Goal: Task Accomplishment & Management: Use online tool/utility

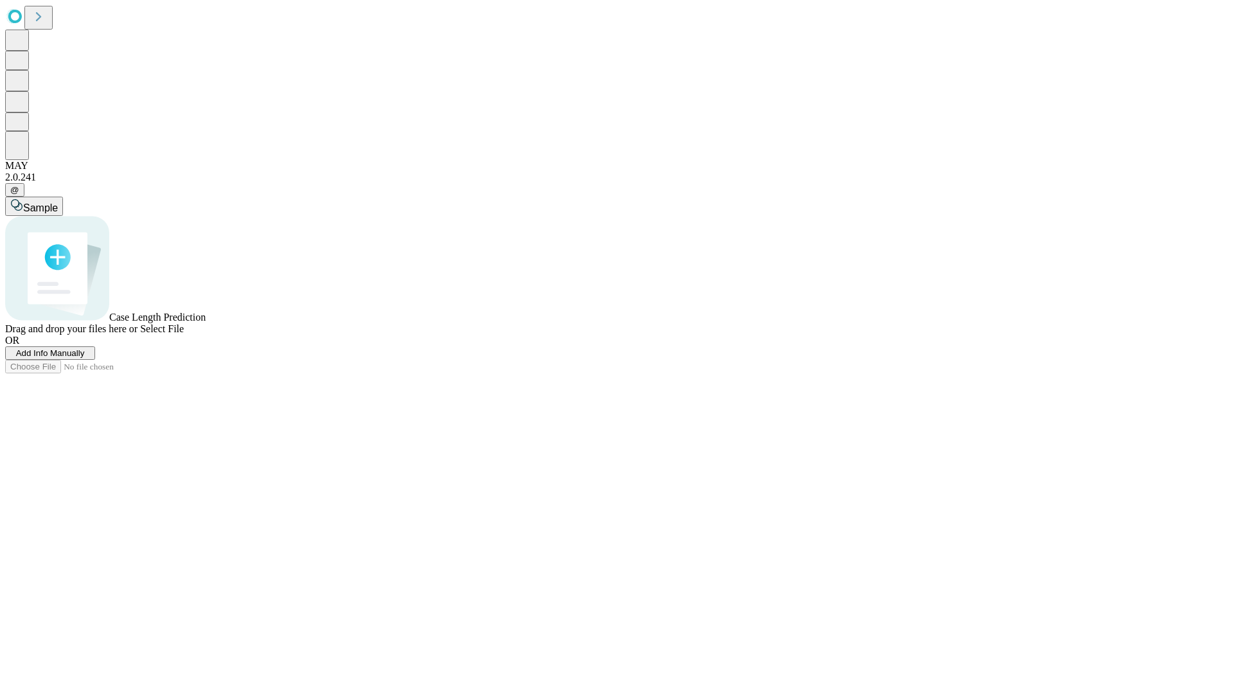
click at [85, 358] on span "Add Info Manually" at bounding box center [50, 353] width 69 height 10
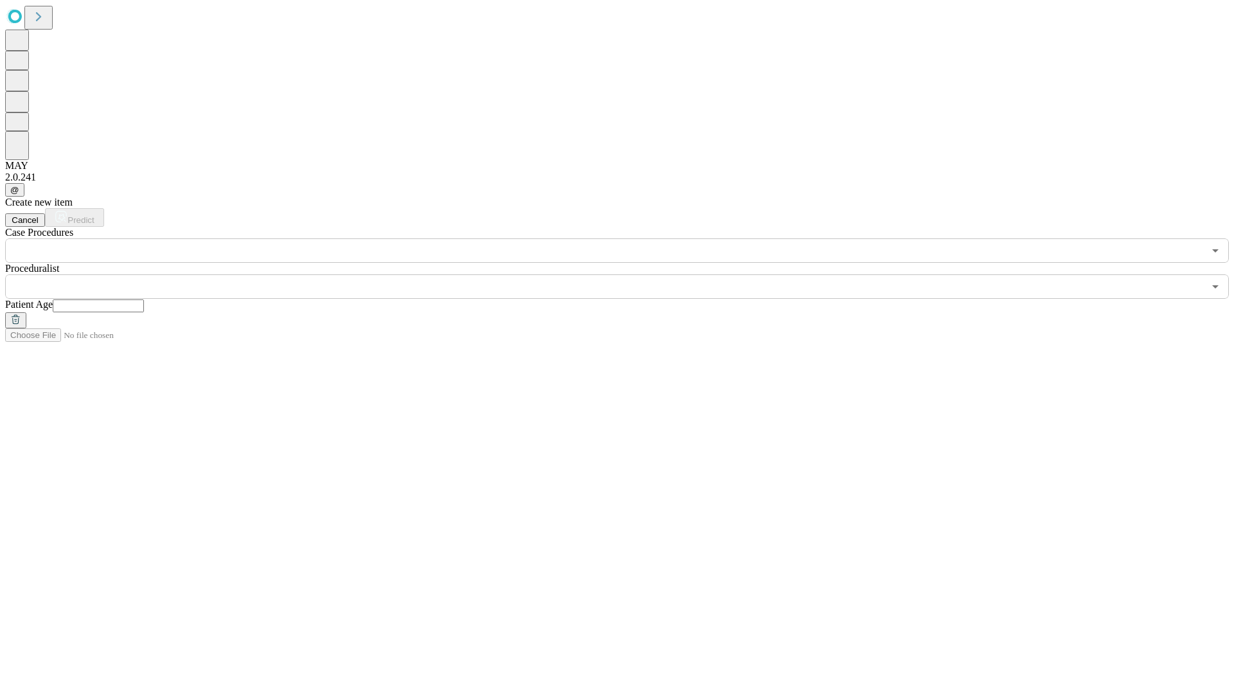
click at [144, 299] on input "text" at bounding box center [98, 305] width 91 height 13
type input "**"
click at [626, 274] on input "text" at bounding box center [604, 286] width 1198 height 24
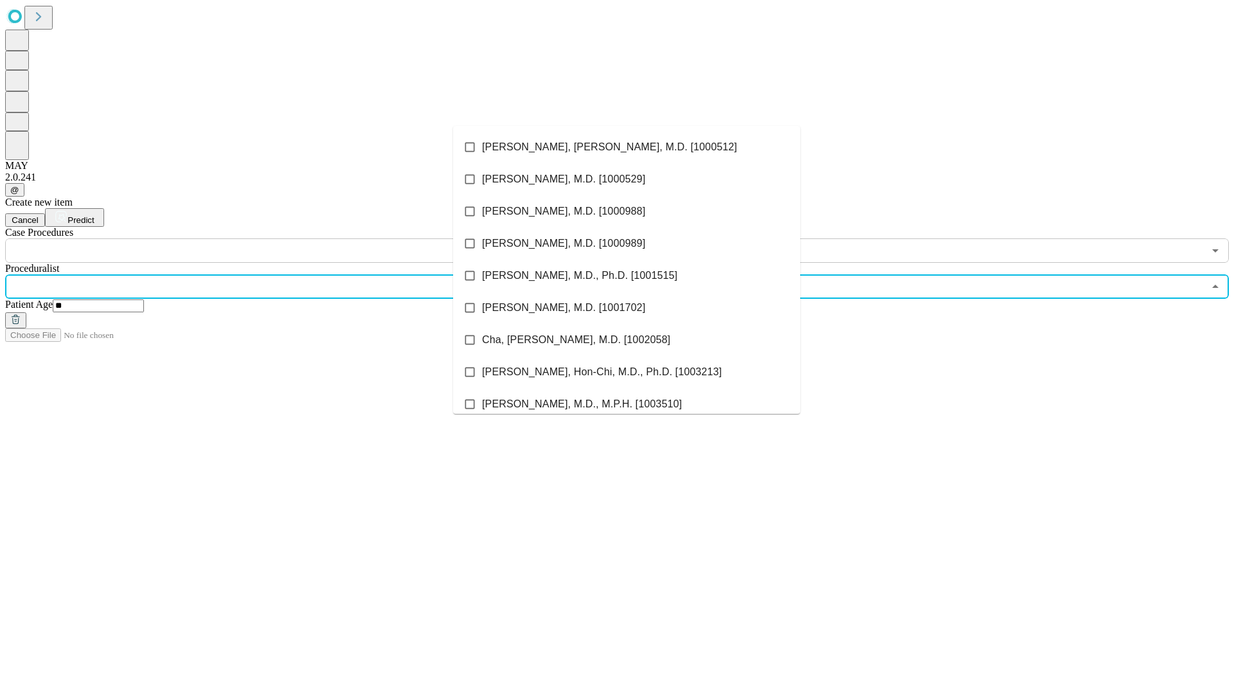
click at [626, 147] on li "[PERSON_NAME], [PERSON_NAME], M.D. [1000512]" at bounding box center [626, 147] width 347 height 32
click at [270, 238] on input "text" at bounding box center [604, 250] width 1198 height 24
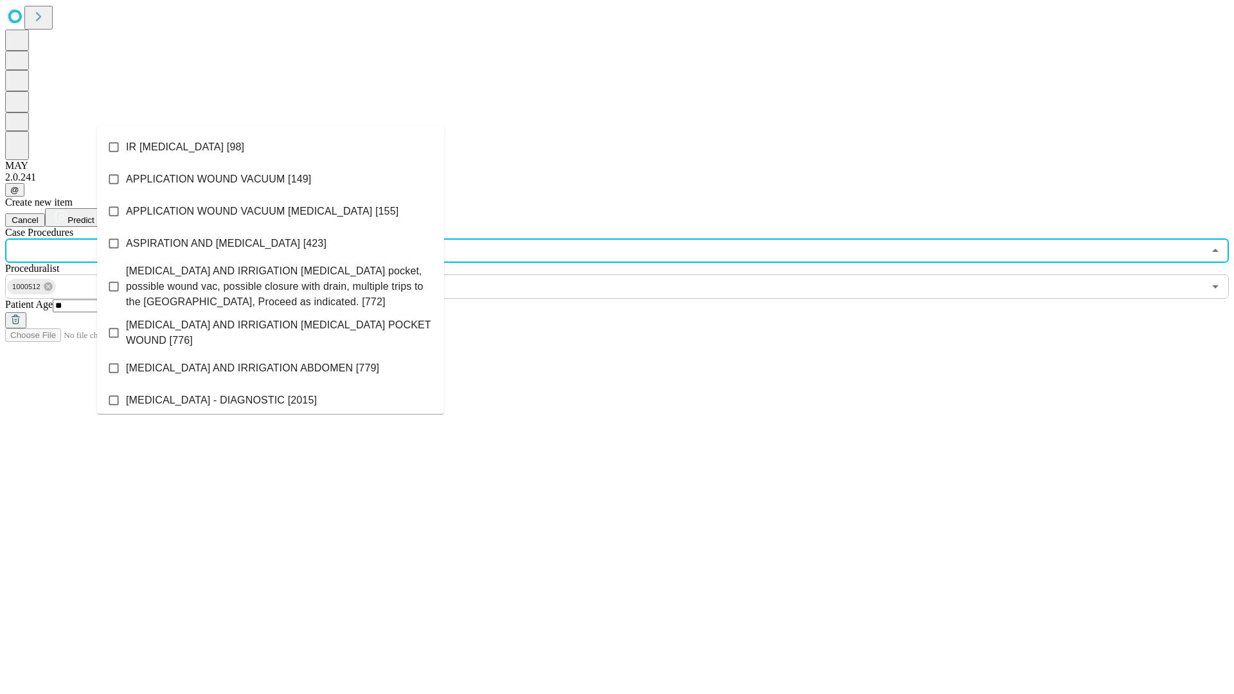
click at [270, 147] on li "IR [MEDICAL_DATA] [98]" at bounding box center [270, 147] width 347 height 32
